Goal: Task Accomplishment & Management: Manage account settings

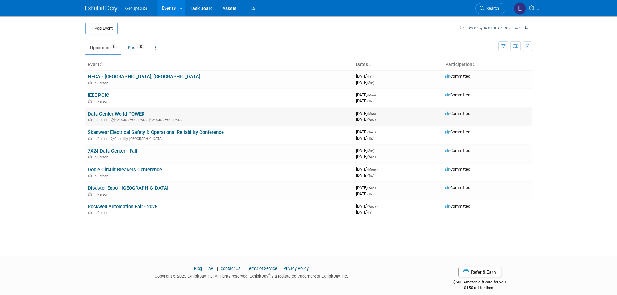
click at [130, 113] on link "Data Center World POWER" at bounding box center [116, 114] width 57 height 6
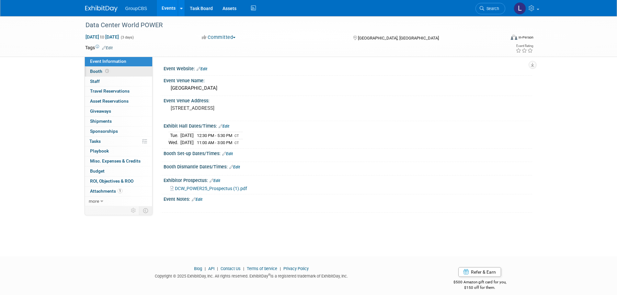
click at [105, 70] on icon at bounding box center [107, 71] width 4 height 4
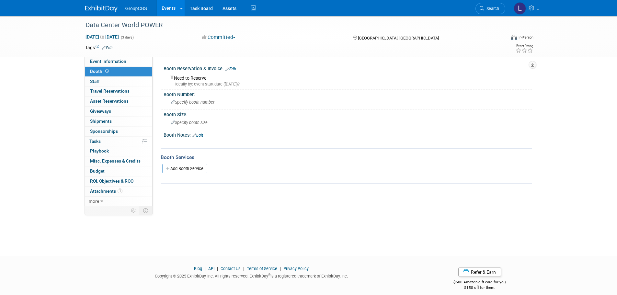
click at [203, 135] on link "Edit" at bounding box center [198, 135] width 11 height 5
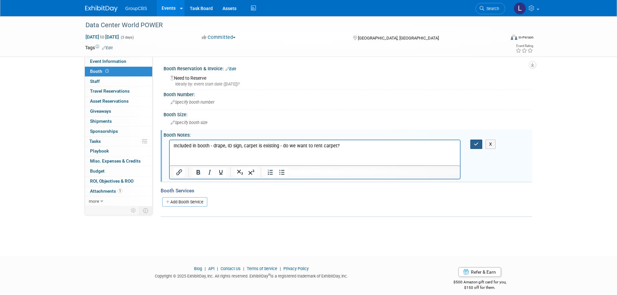
click at [477, 145] on icon "button" at bounding box center [476, 144] width 5 height 5
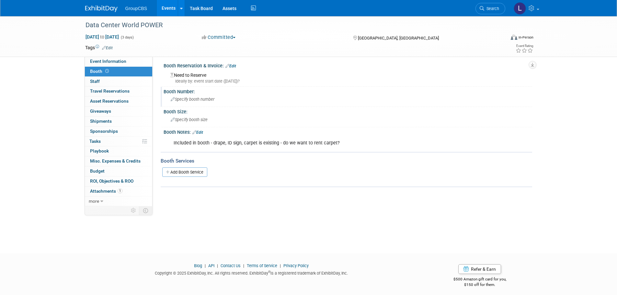
scroll to position [6, 0]
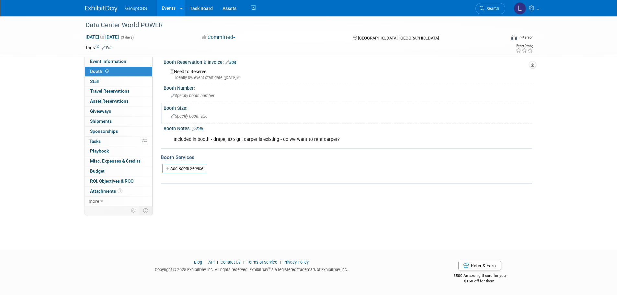
click at [171, 116] on icon at bounding box center [173, 116] width 4 height 4
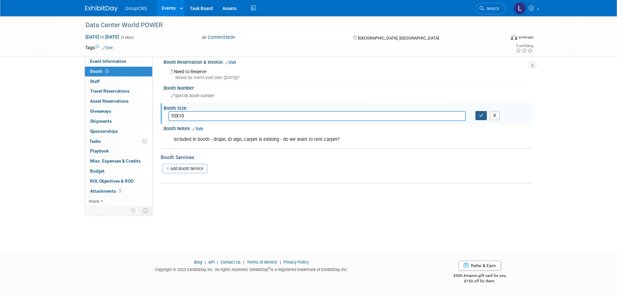
type input "10X10"
click at [479, 117] on button "button" at bounding box center [482, 115] width 12 height 9
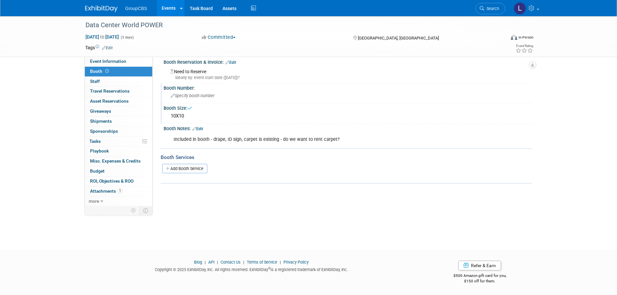
click at [186, 92] on div "Specify booth number" at bounding box center [348, 96] width 359 height 10
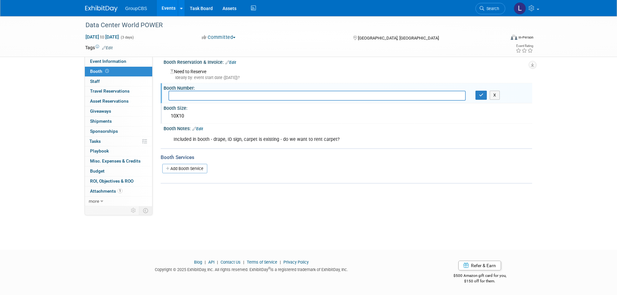
click at [195, 95] on input "text" at bounding box center [318, 96] width 298 height 10
type input "519"
click at [480, 95] on icon "button" at bounding box center [481, 95] width 5 height 4
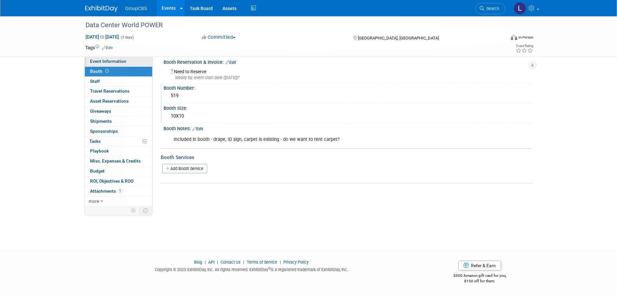
click at [105, 63] on span "Event Information" at bounding box center [108, 61] width 36 height 5
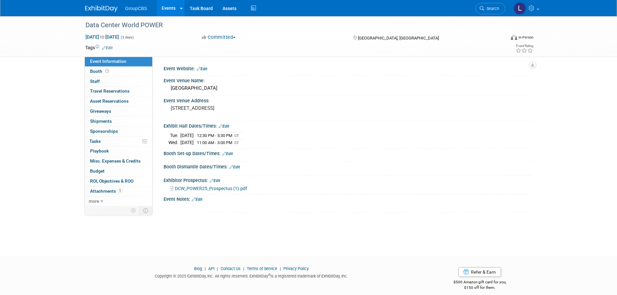
click at [226, 153] on icon at bounding box center [224, 154] width 4 height 4
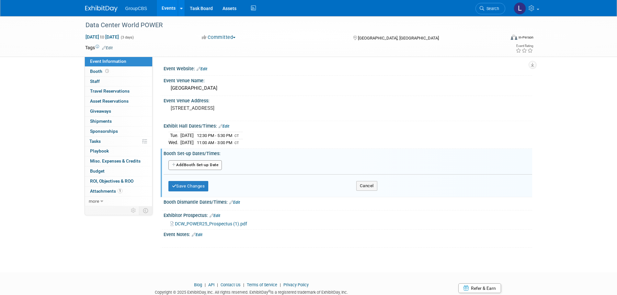
click at [206, 162] on button "Add Another Booth Set-up Date" at bounding box center [196, 165] width 54 height 10
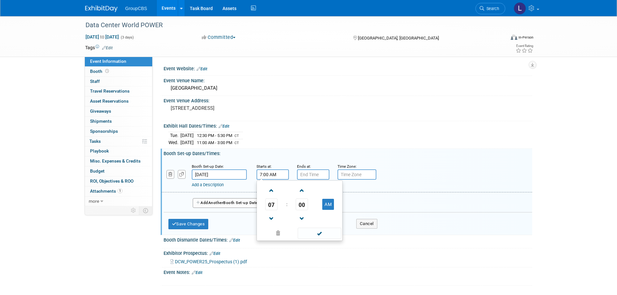
click at [272, 175] on input "7:00 AM" at bounding box center [273, 175] width 32 height 10
click at [270, 189] on span at bounding box center [271, 190] width 11 height 11
type input "8:00 AM"
click at [309, 170] on input "7:00 PM" at bounding box center [313, 175] width 32 height 10
click at [312, 171] on input "7:00 PM" at bounding box center [313, 175] width 32 height 10
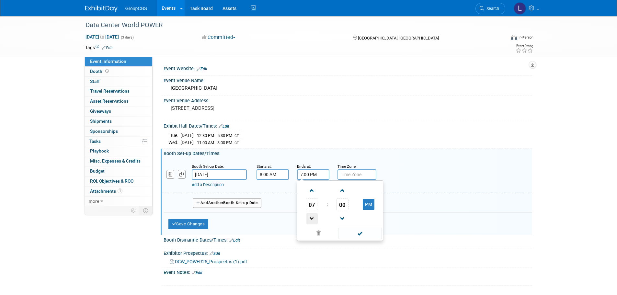
click at [313, 220] on span at bounding box center [312, 218] width 11 height 11
type input "4:00 PM"
click at [352, 231] on span at bounding box center [360, 233] width 44 height 11
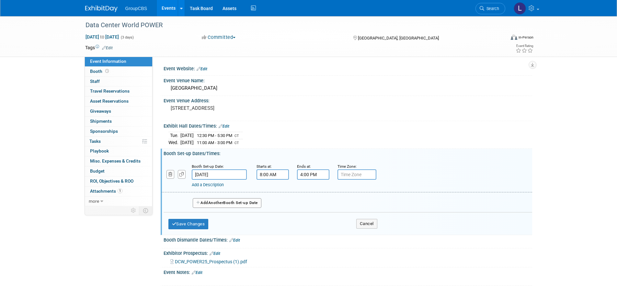
click at [346, 175] on input "text" at bounding box center [357, 175] width 39 height 10
type input "CT"
click at [220, 201] on span "Another" at bounding box center [215, 203] width 15 height 5
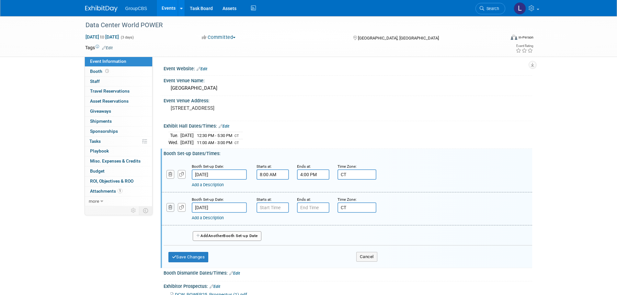
click at [172, 207] on icon "button" at bounding box center [171, 208] width 4 height 4
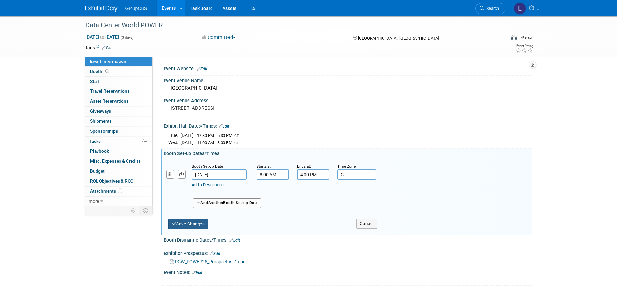
click at [195, 226] on button "Save Changes" at bounding box center [189, 224] width 40 height 10
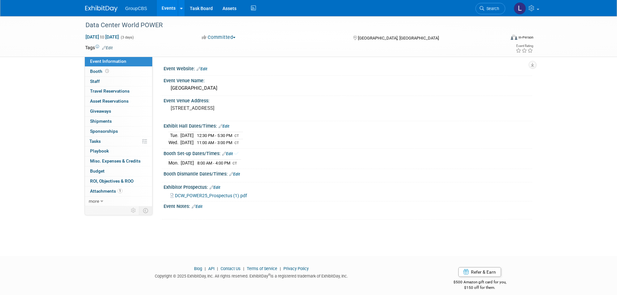
click at [234, 175] on link "Edit" at bounding box center [234, 174] width 11 height 5
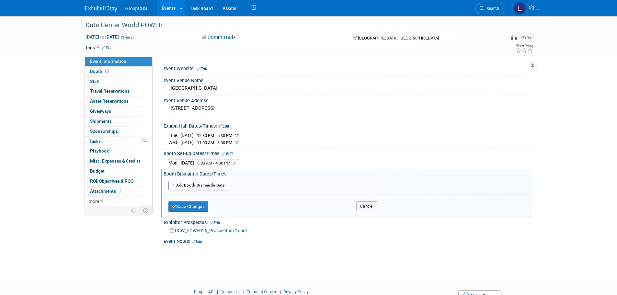
click at [205, 184] on button "Add Another Booth Dismantle Date" at bounding box center [199, 186] width 60 height 10
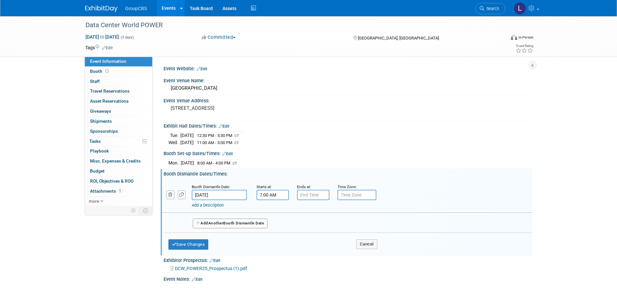
click at [272, 194] on input "7:00 AM" at bounding box center [273, 195] width 32 height 10
click at [269, 237] on span at bounding box center [271, 239] width 11 height 11
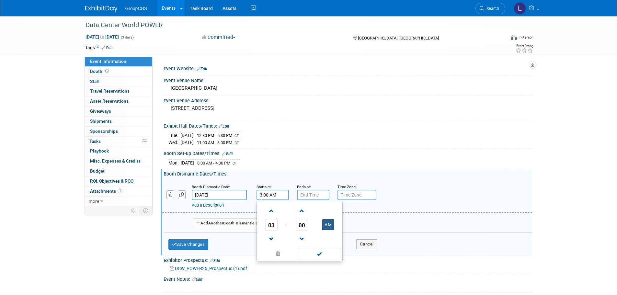
click at [326, 224] on button "AM" at bounding box center [329, 224] width 12 height 11
type input "3:00 PM"
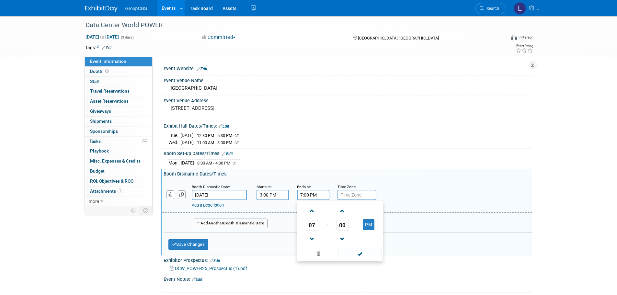
click at [305, 193] on input "7:00 PM" at bounding box center [313, 195] width 32 height 10
click at [312, 237] on span at bounding box center [312, 239] width 11 height 11
type input "6:00 PM"
click at [351, 195] on input "text" at bounding box center [357, 195] width 39 height 10
type input "CT"
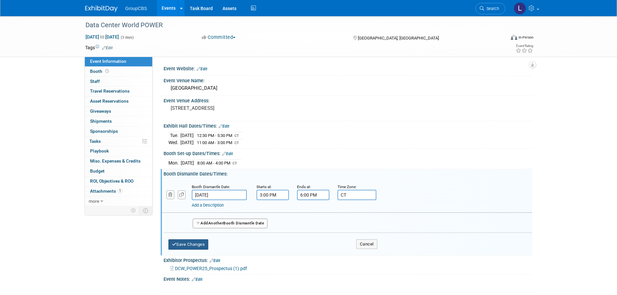
click at [196, 245] on button "Save Changes" at bounding box center [189, 245] width 40 height 10
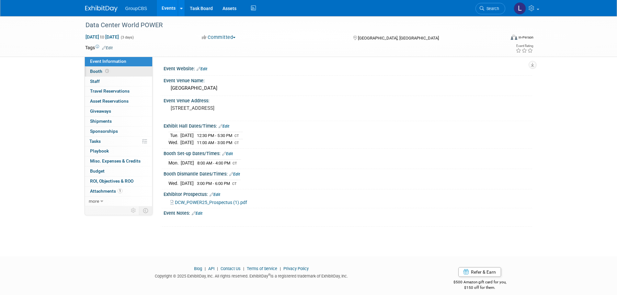
click at [100, 69] on span "Booth" at bounding box center [100, 71] width 20 height 5
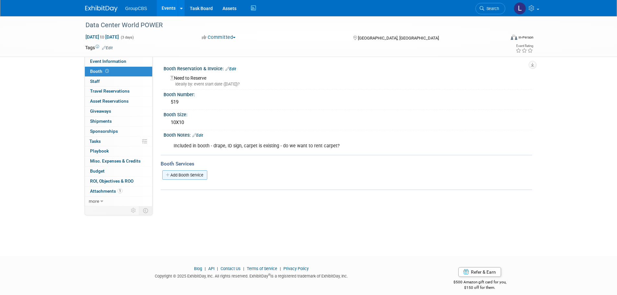
click at [202, 174] on link "Add Booth Service" at bounding box center [184, 174] width 45 height 9
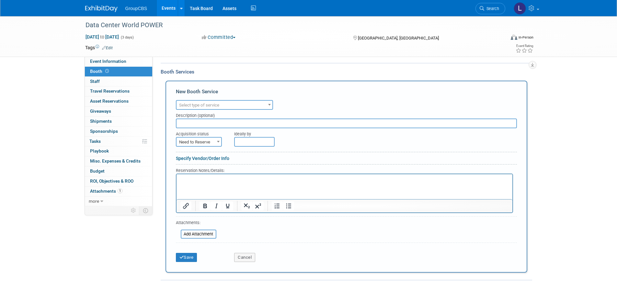
scroll to position [94, 0]
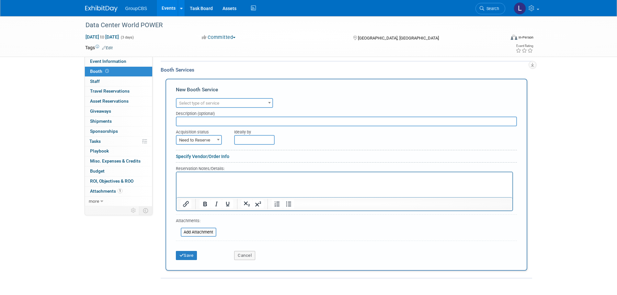
click at [223, 101] on span "Select type of service" at bounding box center [225, 103] width 96 height 9
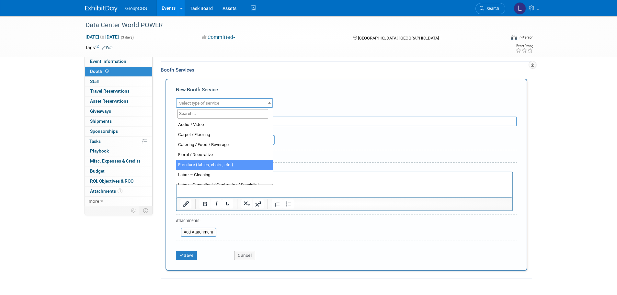
select select "6"
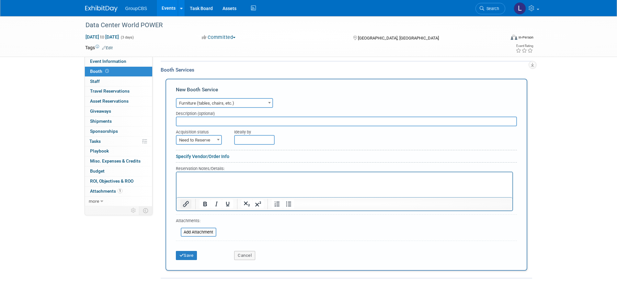
click at [186, 201] on icon "Insert/edit link" at bounding box center [186, 204] width 8 height 8
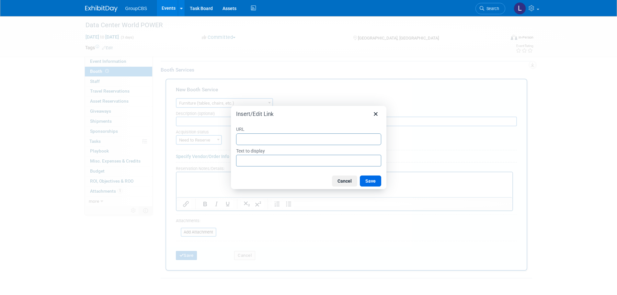
type input "https://www.freemanco.com/store/show/landing?showID=539793"
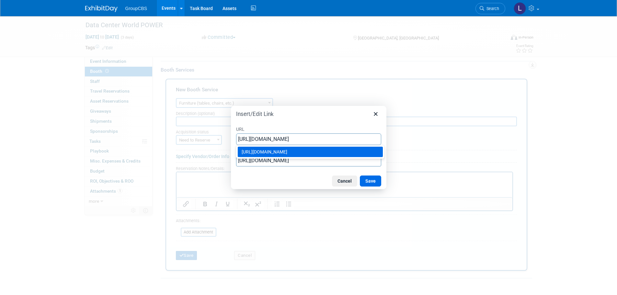
click at [284, 151] on div "https://www.freemanco.com/store/show/landing?showID=539793" at bounding box center [311, 152] width 139 height 8
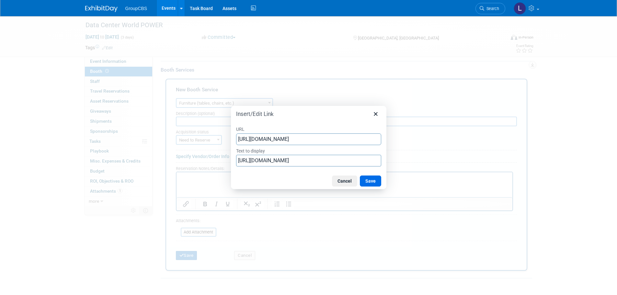
type input "https://www.freemanco.com/store/show/landing?showID=539793"
click at [275, 161] on input "https://www.freemanco.com/store/show/landing?showID=539793" at bounding box center [308, 161] width 145 height 12
drag, startPoint x: 239, startPoint y: 160, endPoint x: 423, endPoint y: 164, distance: 184.5
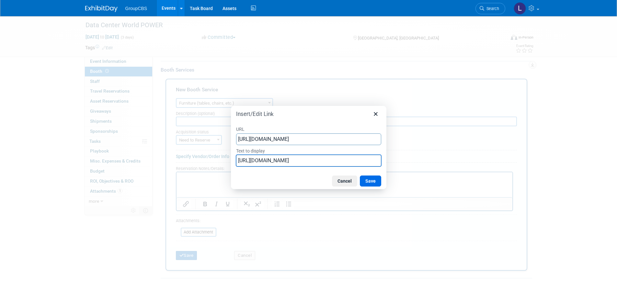
click at [423, 164] on div "Insert/Edit Link URL https://www.freemanco.com/store/show/landing?showID=539793…" at bounding box center [308, 147] width 617 height 295
type input "Freeman Booth Supplier"
click at [366, 179] on button "Save" at bounding box center [370, 181] width 21 height 11
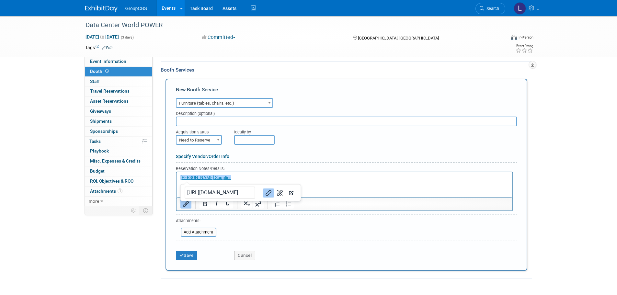
click at [350, 181] on p "﻿Freeman Booth Supplier" at bounding box center [344, 178] width 329 height 6
click at [182, 255] on icon "submit" at bounding box center [182, 255] width 5 height 4
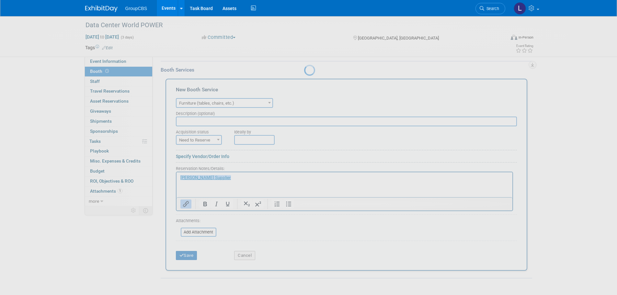
scroll to position [6, 0]
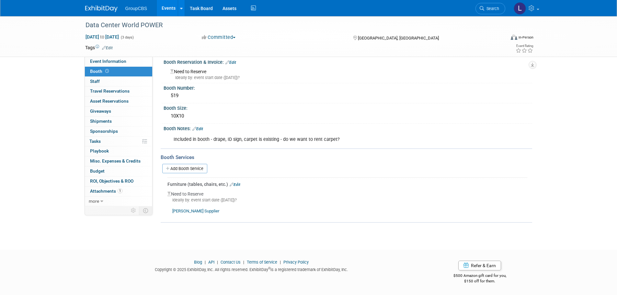
click at [234, 182] on link "Edit" at bounding box center [235, 184] width 11 height 5
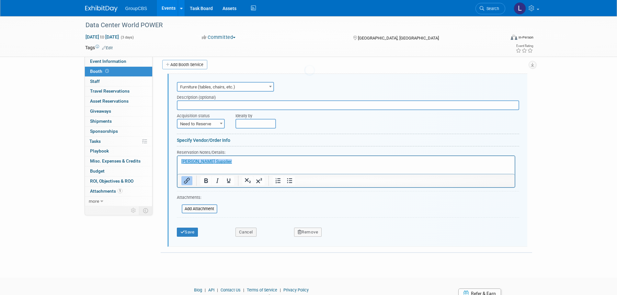
scroll to position [0, 0]
click at [249, 123] on input "text" at bounding box center [256, 124] width 41 height 10
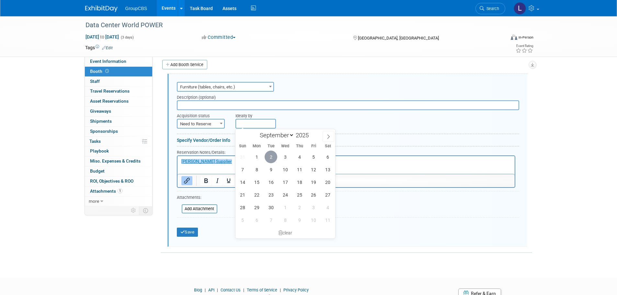
click at [269, 158] on span "2" at bounding box center [271, 157] width 13 height 13
type input "Sep 2, 2025"
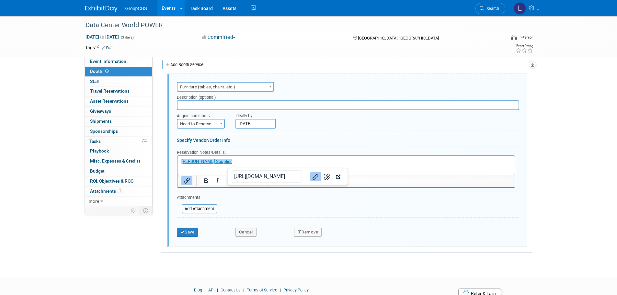
click at [244, 161] on p "﻿Freeman Booth Supplier" at bounding box center [346, 162] width 330 height 6
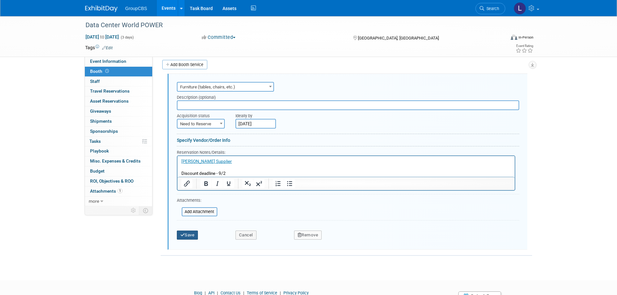
click at [184, 231] on button "Save" at bounding box center [187, 235] width 21 height 9
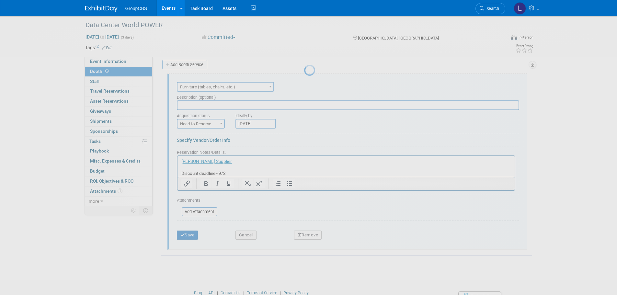
scroll to position [16, 0]
